Goal: Obtain resource: Download file/media

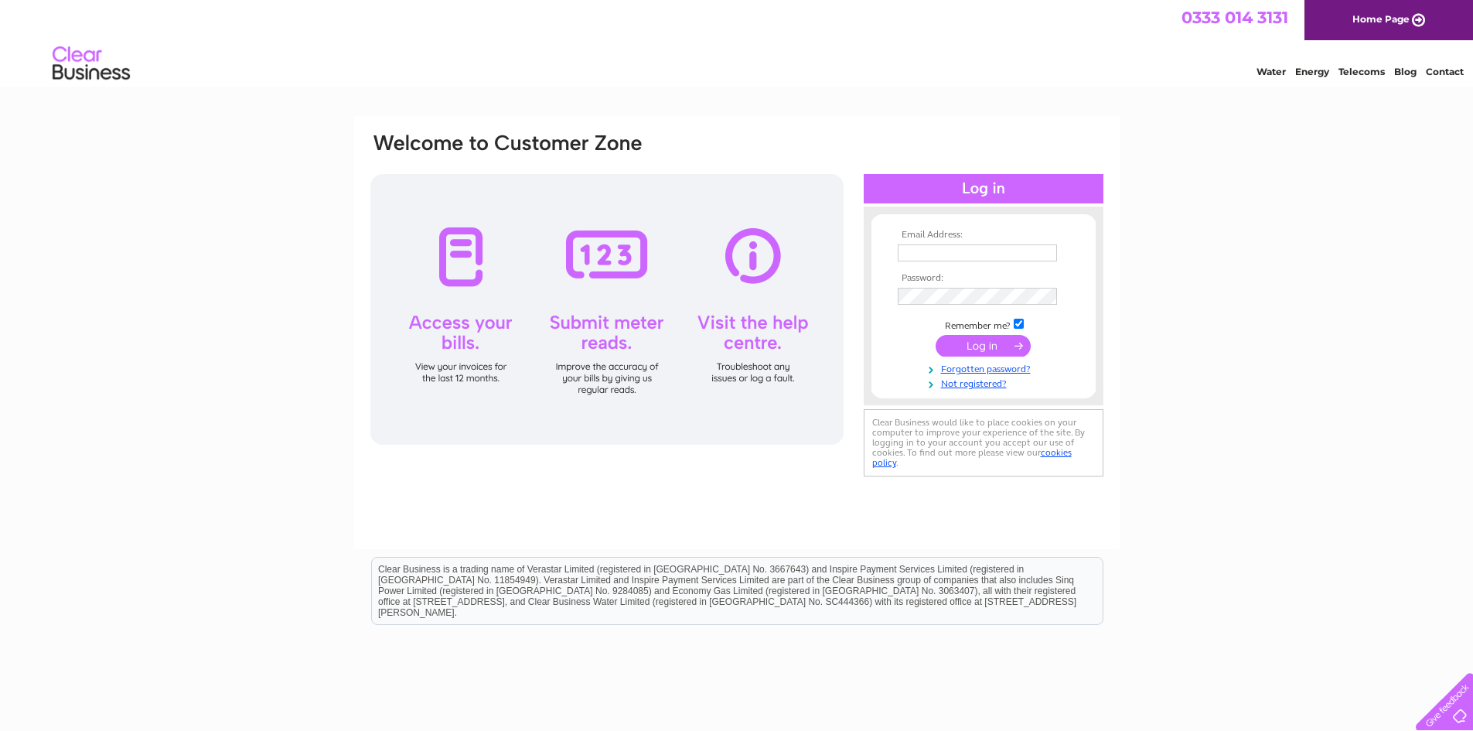
click at [939, 247] on input "text" at bounding box center [977, 252] width 159 height 17
type input "[EMAIL_ADDRESS][DOMAIN_NAME]"
click at [987, 343] on input "submit" at bounding box center [983, 346] width 95 height 22
click at [983, 348] on input "submit" at bounding box center [983, 346] width 95 height 22
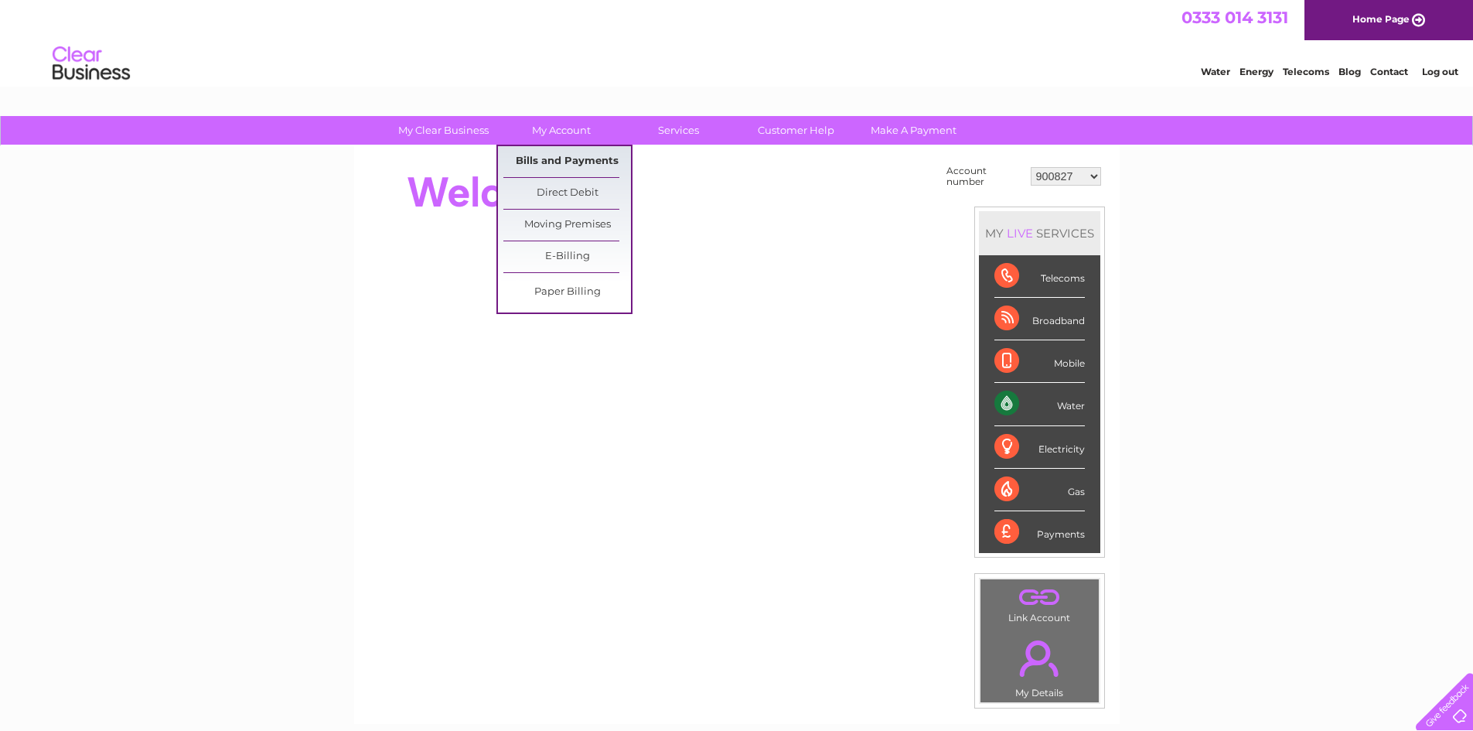
click at [553, 161] on link "Bills and Payments" at bounding box center [567, 161] width 128 height 31
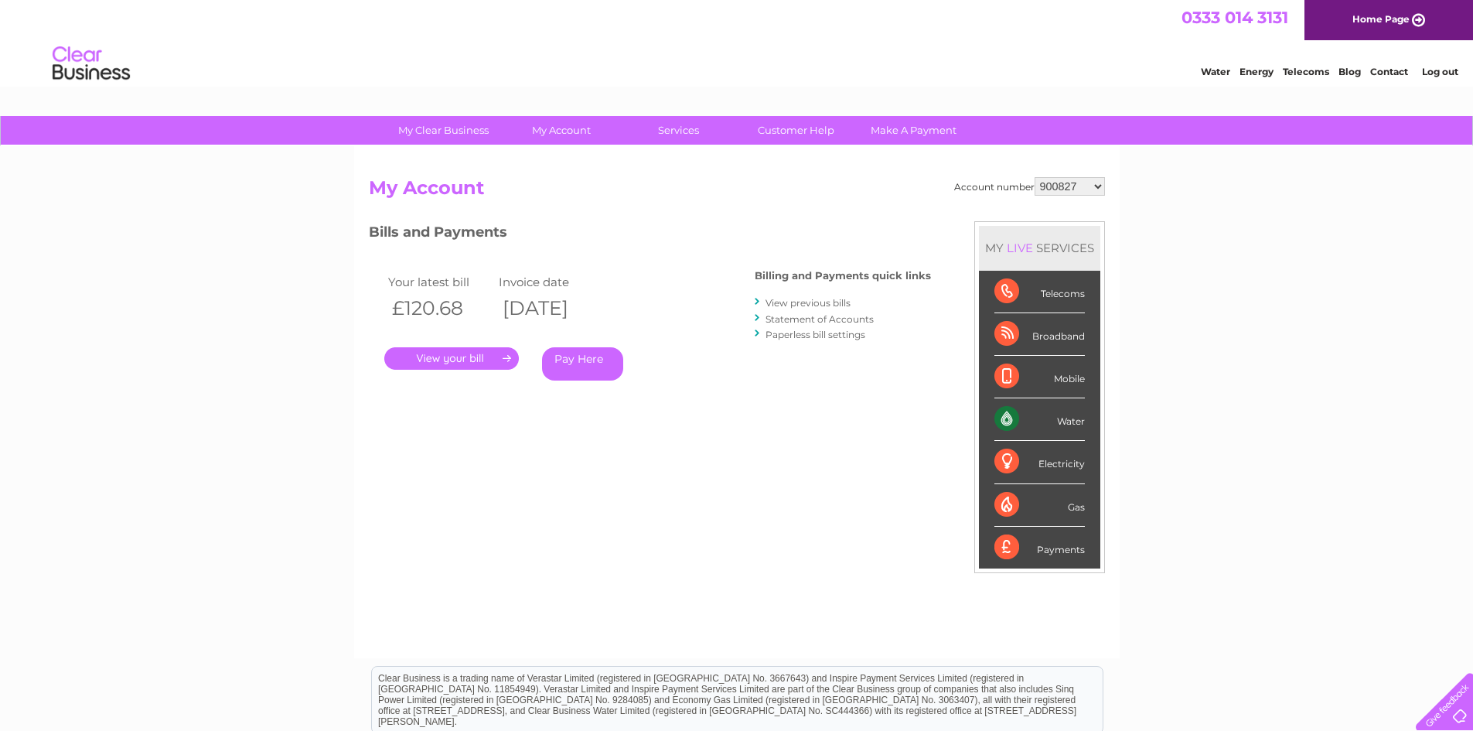
click at [500, 359] on link "." at bounding box center [451, 358] width 135 height 22
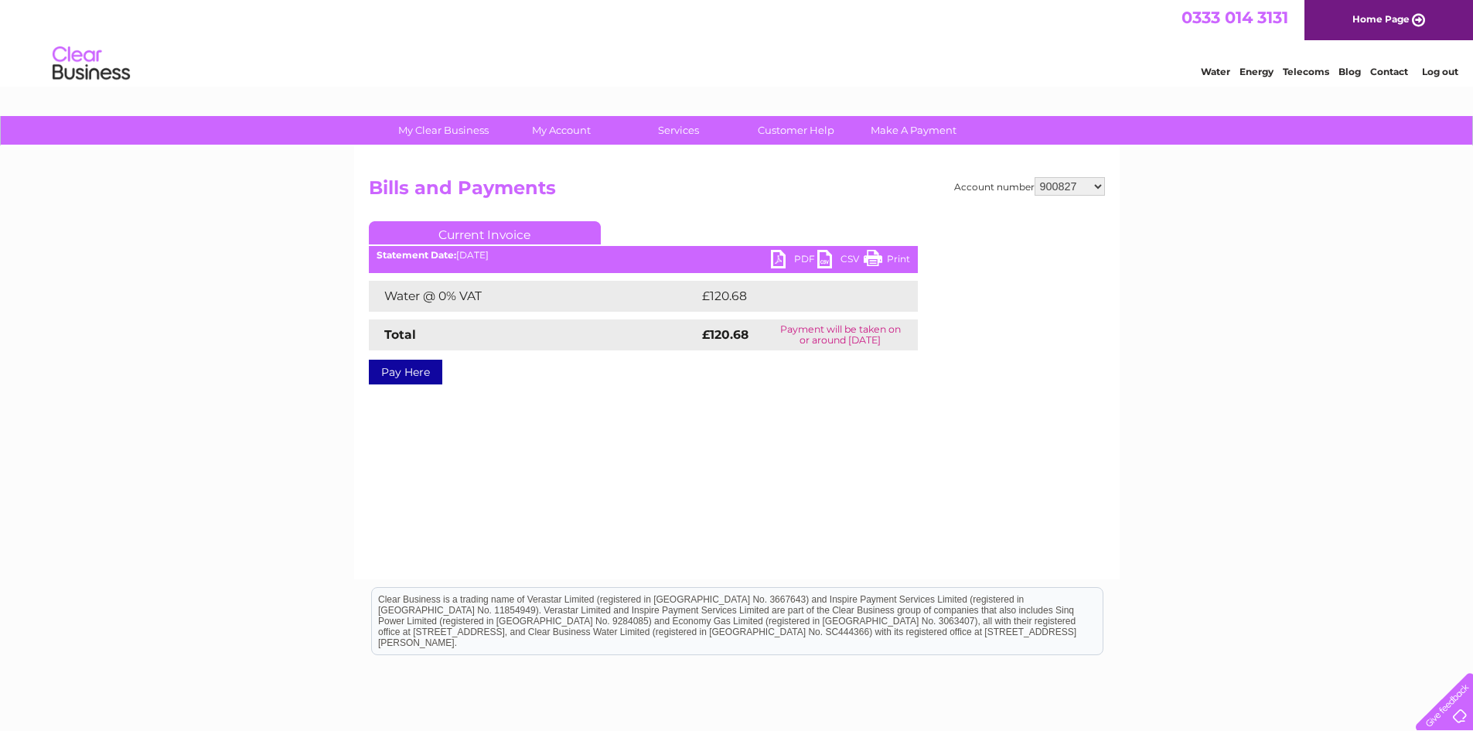
click at [793, 257] on link "PDF" at bounding box center [794, 261] width 46 height 22
click at [1094, 188] on select "900827 900838 996479 1143481 30289405 30308271" at bounding box center [1070, 186] width 70 height 19
select select "900838"
click at [1035, 177] on select "900827 900838 996479 1143481 30289405 30308271" at bounding box center [1070, 186] width 70 height 19
click at [803, 261] on link "PDF" at bounding box center [794, 261] width 46 height 22
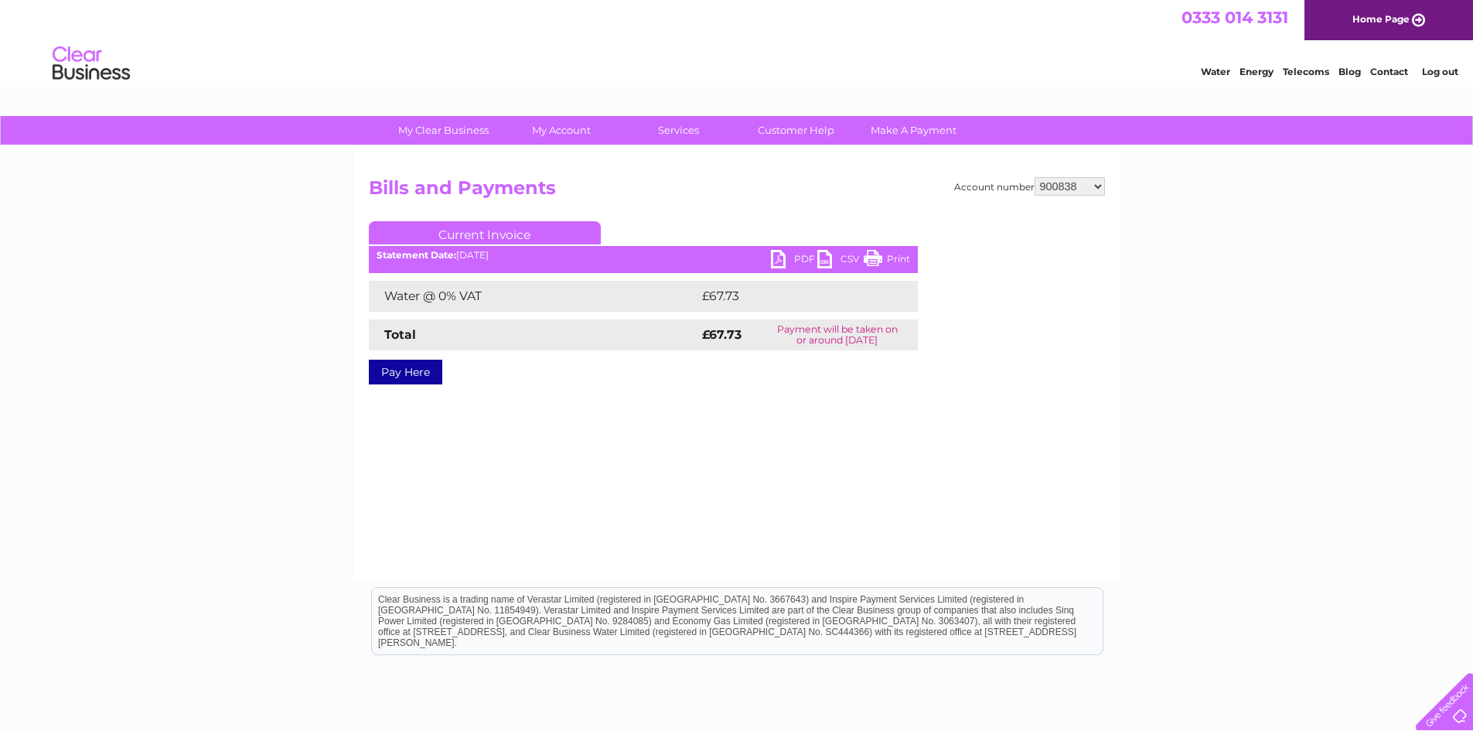
click at [1102, 182] on select "900827 900838 996479 1143481 30289405 30308271" at bounding box center [1070, 186] width 70 height 19
select select "996479"
click at [1035, 177] on select "900827 900838 996479 1143481 30289405 30308271" at bounding box center [1070, 186] width 70 height 19
click at [781, 258] on link "PDF" at bounding box center [794, 261] width 46 height 22
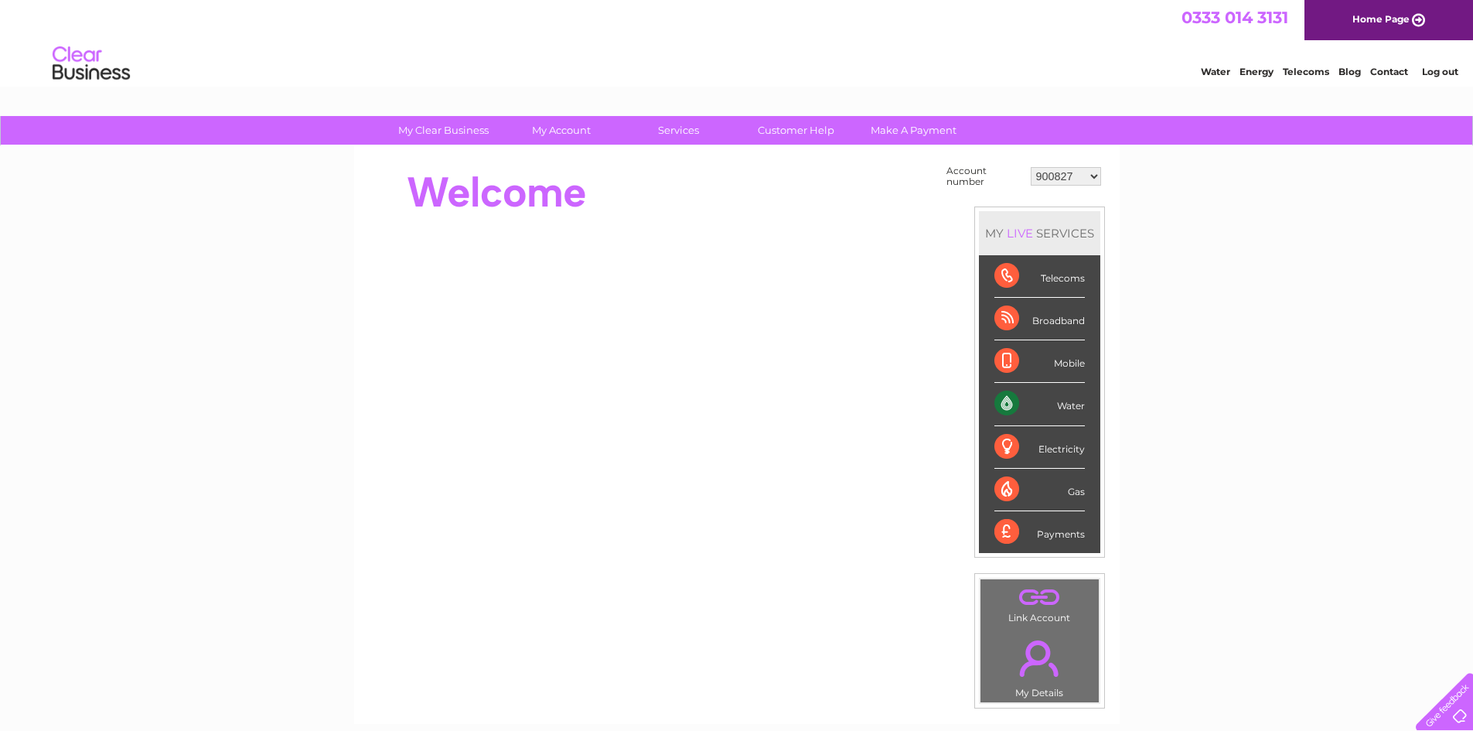
click at [1093, 173] on select "900827 900838 996479 1143481 30289405 30308271" at bounding box center [1066, 176] width 70 height 19
select select "900838"
click at [1031, 167] on select "900827 900838 996479 1143481 30289405 30308271" at bounding box center [1066, 176] width 70 height 19
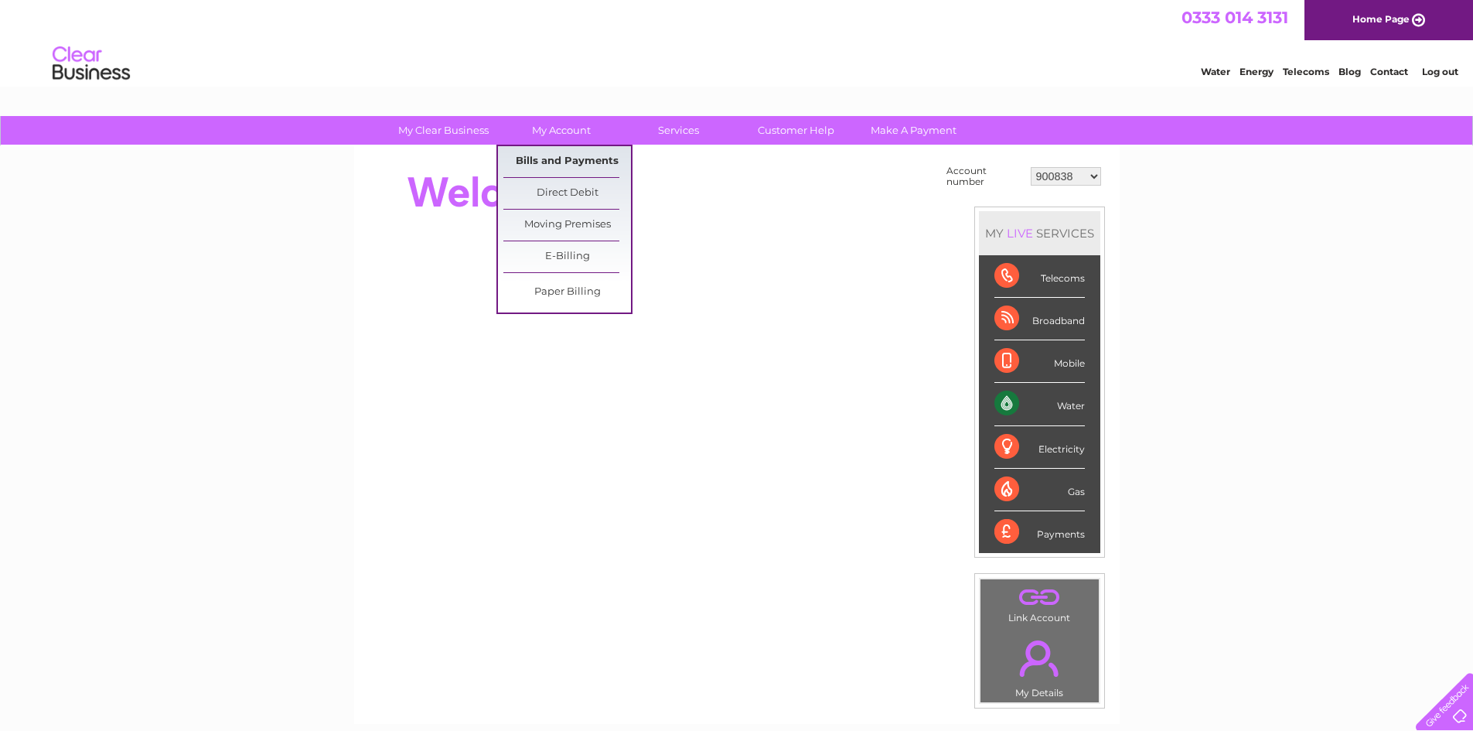
click at [572, 167] on link "Bills and Payments" at bounding box center [567, 161] width 128 height 31
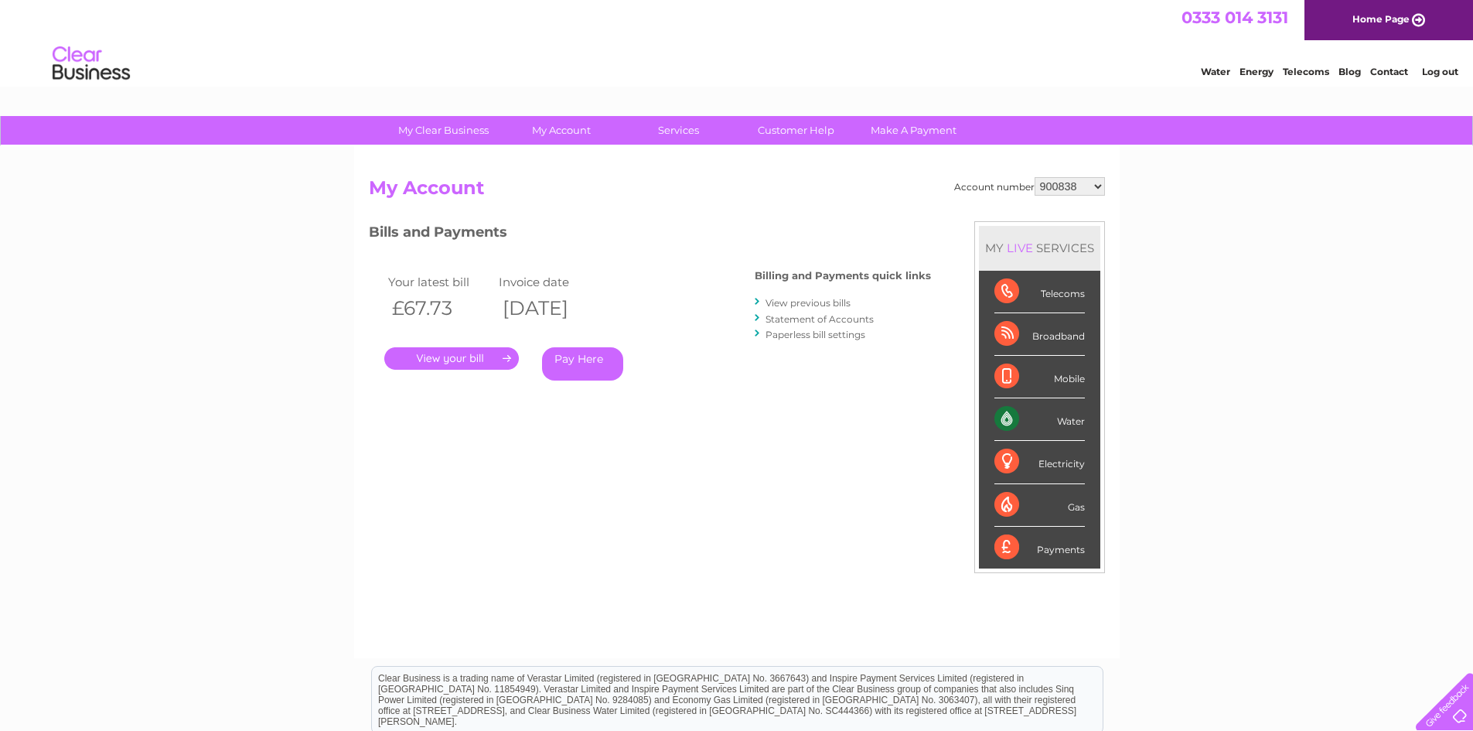
click at [482, 360] on link "." at bounding box center [451, 358] width 135 height 22
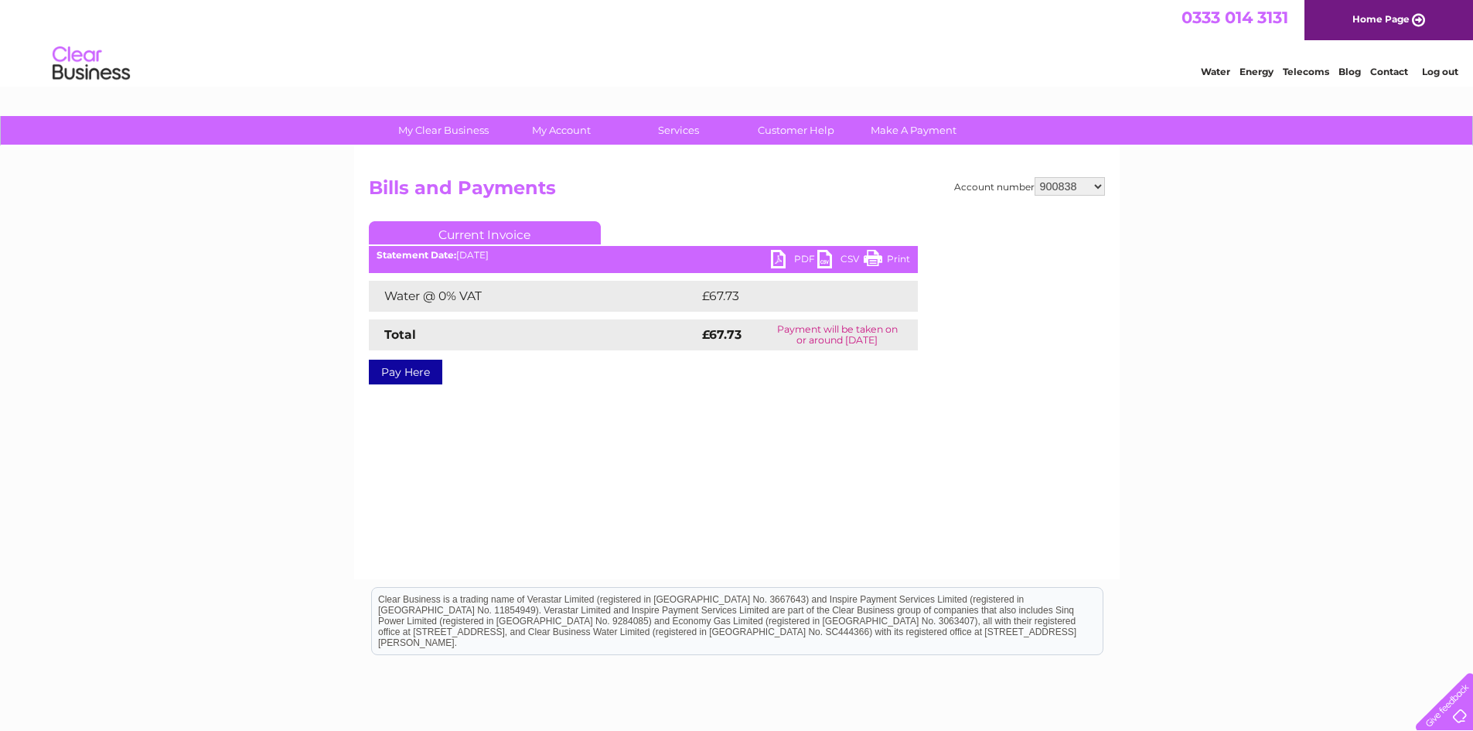
click at [793, 260] on link "PDF" at bounding box center [794, 261] width 46 height 22
click at [1096, 184] on select "900827 900838 996479 1143481 30289405 30308271" at bounding box center [1070, 186] width 70 height 19
select select "1143481"
click at [1035, 177] on select "900827 900838 996479 1143481 30289405 30308271" at bounding box center [1070, 186] width 70 height 19
click at [798, 263] on link "PDF" at bounding box center [794, 261] width 46 height 22
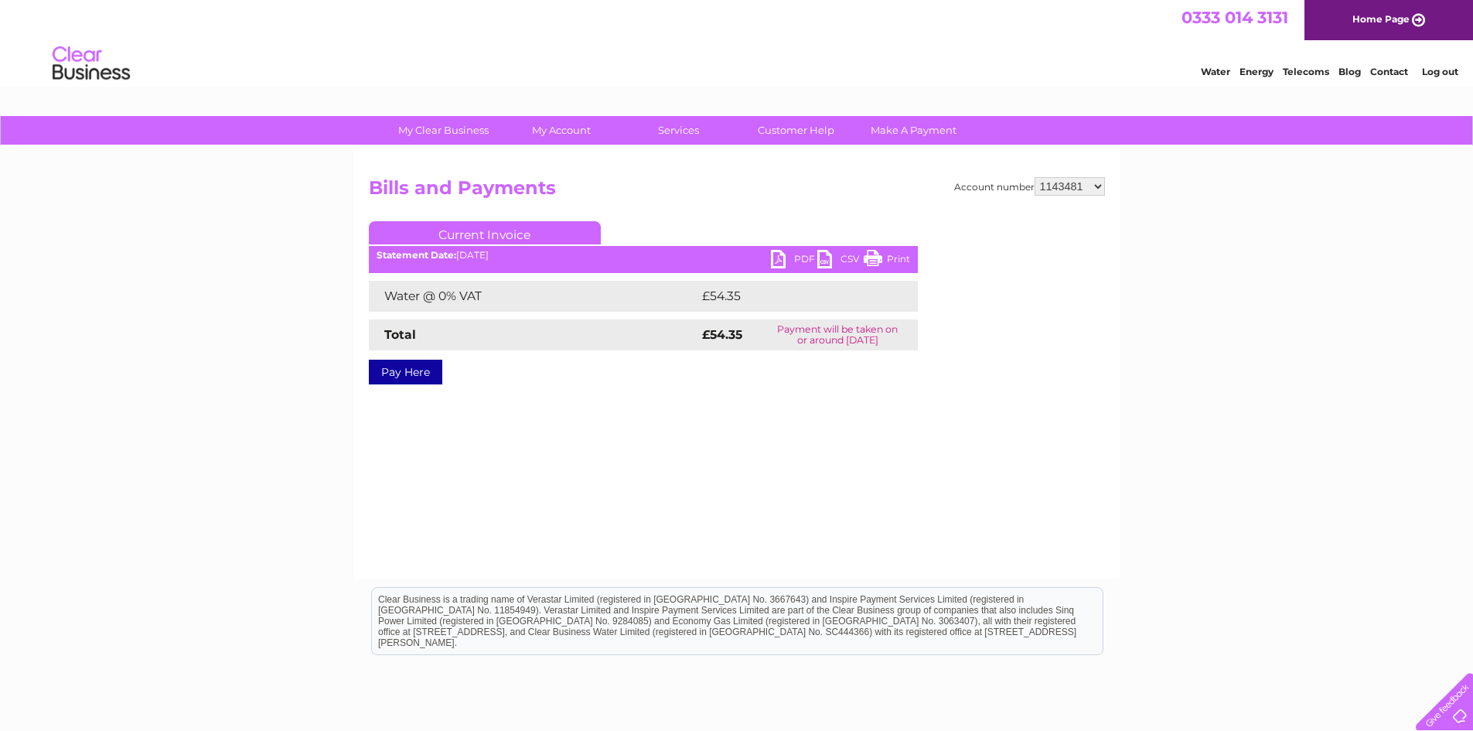
click at [1100, 186] on select "900827 900838 996479 1143481 30289405 30308271" at bounding box center [1070, 186] width 70 height 19
select select "30289405"
click at [1035, 177] on select "900827 900838 996479 1143481 30289405 30308271" at bounding box center [1070, 186] width 70 height 19
click at [802, 255] on link "PDF" at bounding box center [794, 261] width 46 height 22
click at [1097, 190] on select "900827 900838 996479 1143481 30289405 30308271" at bounding box center [1070, 186] width 70 height 19
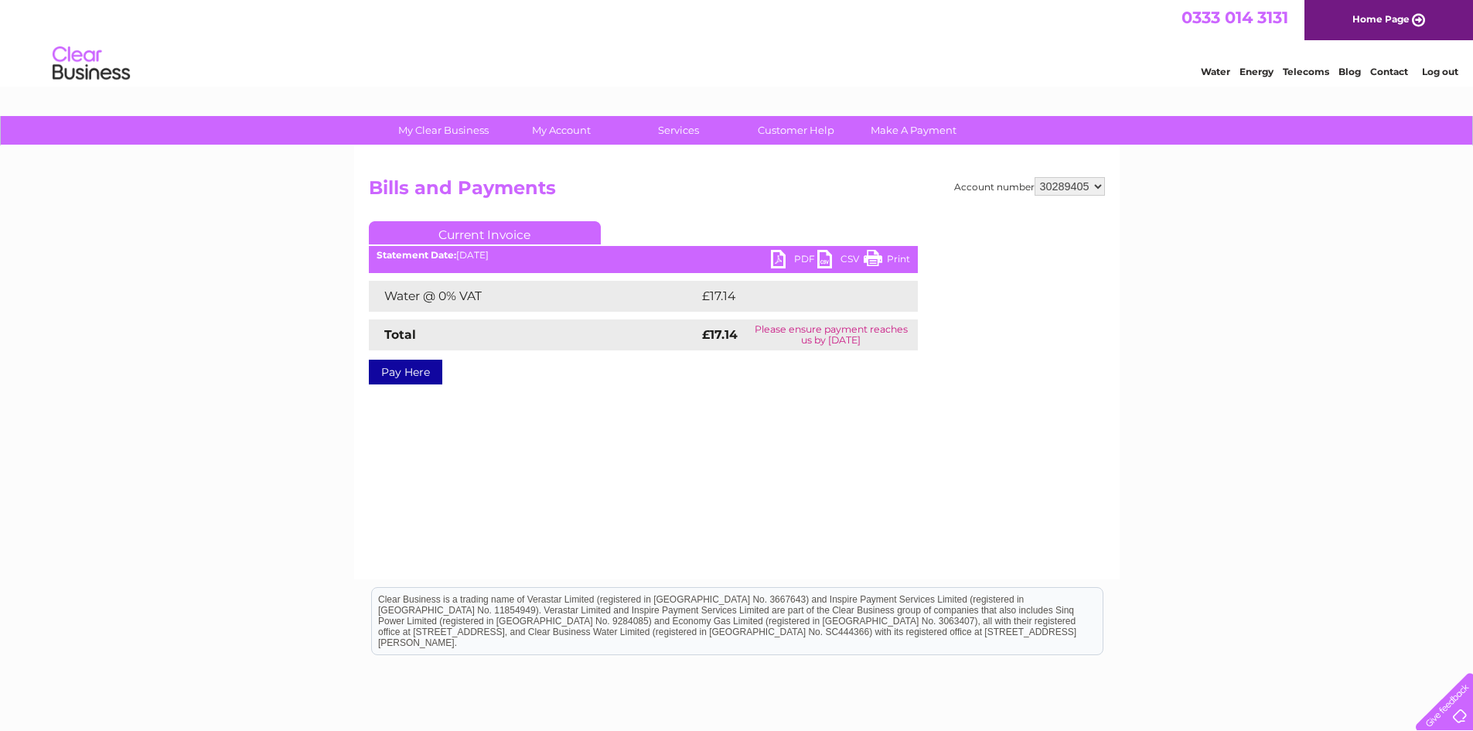
select select "30308271"
click at [1035, 177] on select "900827 900838 996479 1143481 30289405 30308271" at bounding box center [1070, 186] width 70 height 19
click at [799, 261] on link "PDF" at bounding box center [794, 261] width 46 height 22
